Goal: Task Accomplishment & Management: Manage account settings

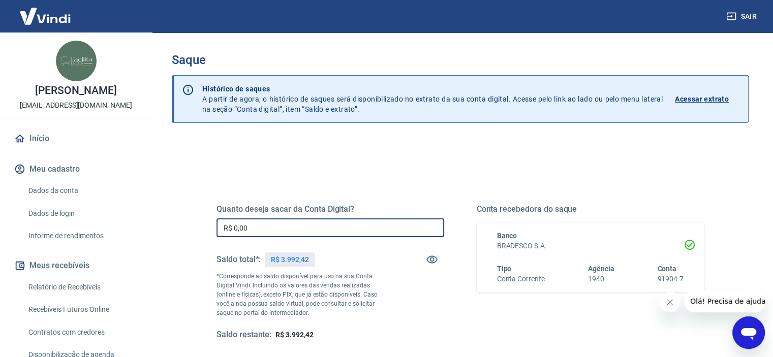
click at [268, 229] on input "R$ 0,00" at bounding box center [331, 228] width 228 height 19
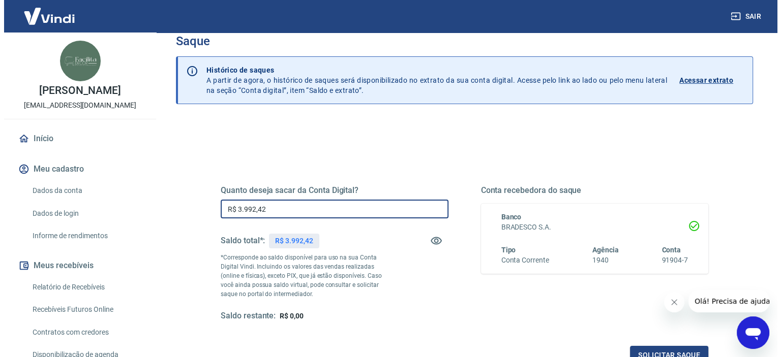
scroll to position [51, 0]
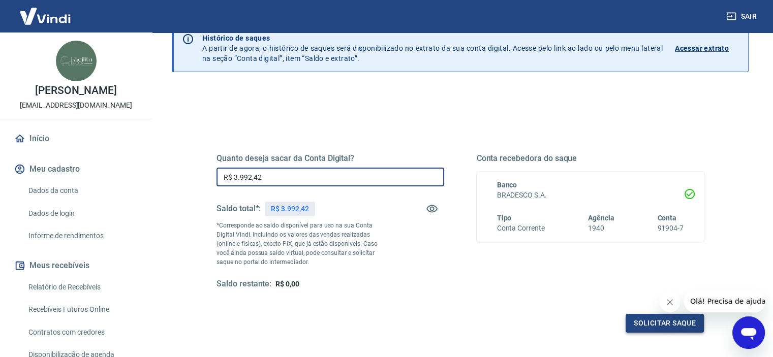
type input "R$ 3.992,42"
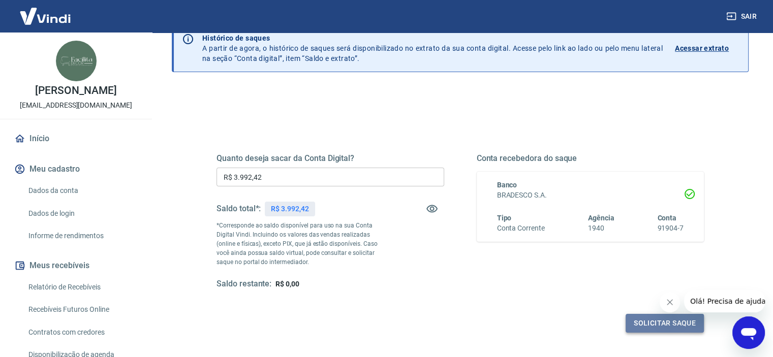
click at [668, 329] on button "Solicitar saque" at bounding box center [665, 323] width 78 height 19
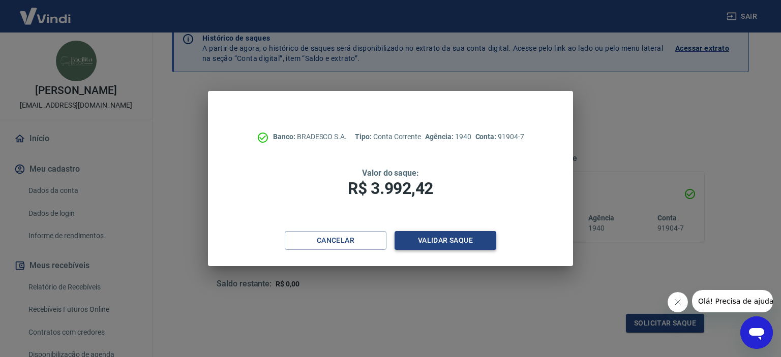
click at [458, 245] on button "Validar saque" at bounding box center [446, 240] width 102 height 19
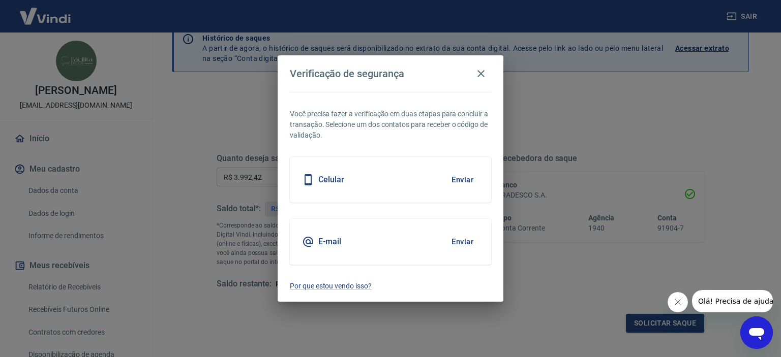
click at [463, 178] on button "Enviar" at bounding box center [462, 179] width 33 height 21
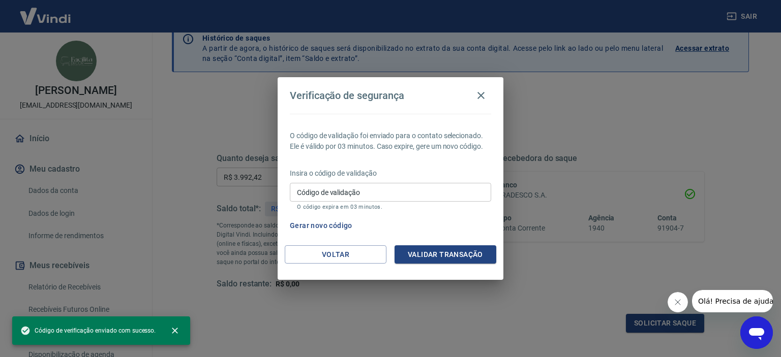
click at [369, 191] on input "Código de validação" at bounding box center [390, 192] width 201 height 19
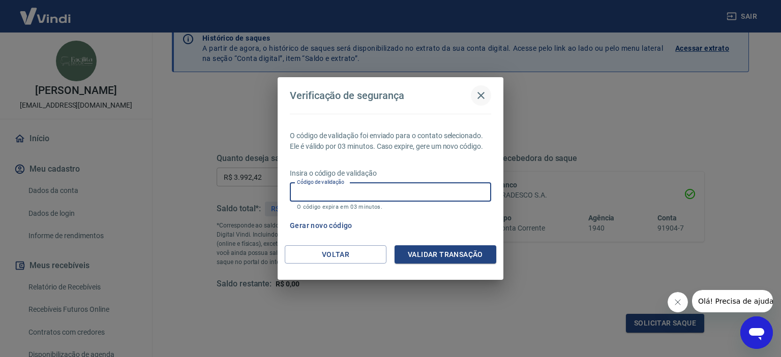
click at [479, 99] on icon "button" at bounding box center [481, 95] width 12 height 12
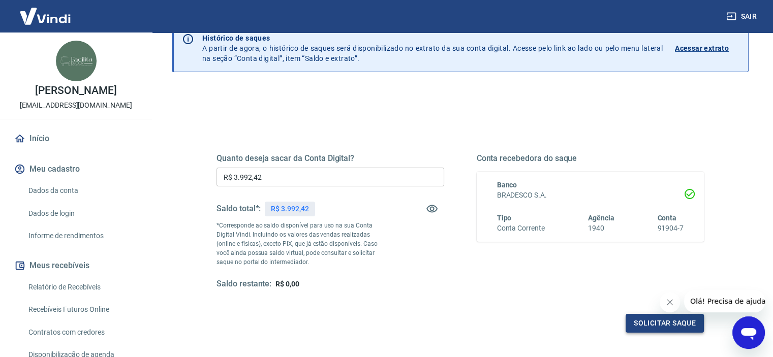
click at [638, 318] on button "Solicitar saque" at bounding box center [665, 323] width 78 height 19
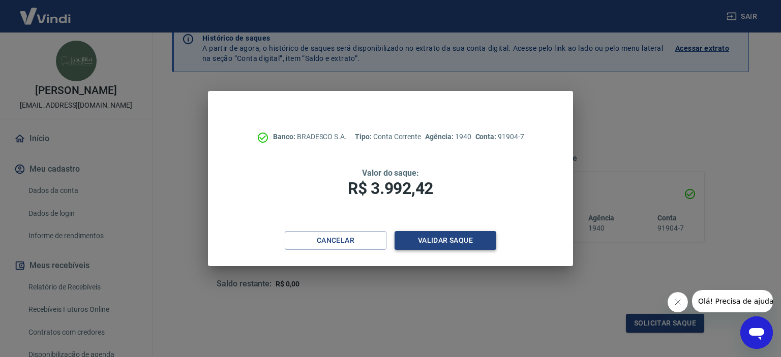
click at [472, 241] on button "Validar saque" at bounding box center [446, 240] width 102 height 19
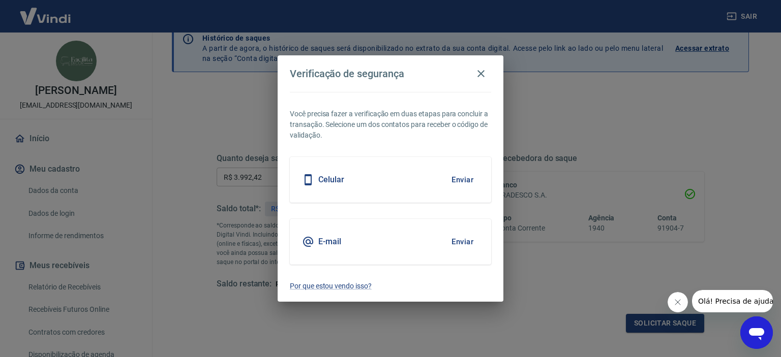
click at [461, 180] on button "Enviar" at bounding box center [462, 179] width 33 height 21
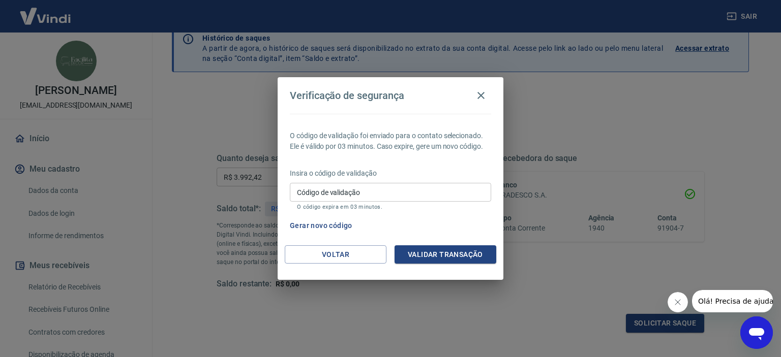
click at [339, 227] on button "Gerar novo código" at bounding box center [321, 226] width 71 height 19
click at [435, 144] on p "O código de validação foi enviado para o contato selecionado. Ele é válido por …" at bounding box center [390, 141] width 201 height 21
click at [369, 197] on input "Código de validação" at bounding box center [390, 192] width 201 height 19
click at [482, 235] on div "Gerar novo código" at bounding box center [388, 226] width 205 height 19
click at [352, 256] on button "Voltar" at bounding box center [336, 255] width 102 height 19
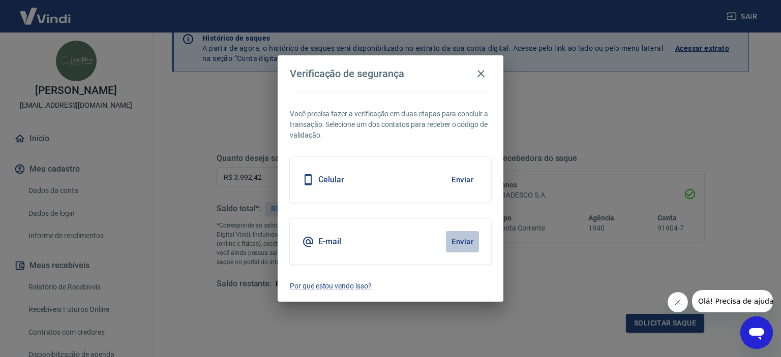
click at [461, 243] on button "Enviar" at bounding box center [462, 241] width 33 height 21
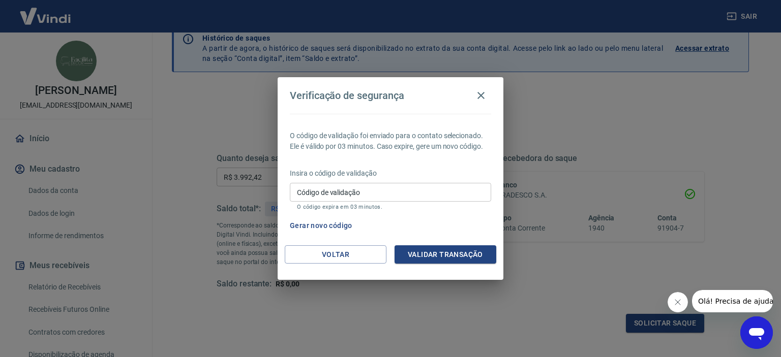
click at [441, 194] on input "Código de validação" at bounding box center [390, 192] width 201 height 19
type input "745820"
click at [456, 264] on button "Validar transação" at bounding box center [446, 255] width 102 height 19
